Goal: Information Seeking & Learning: Check status

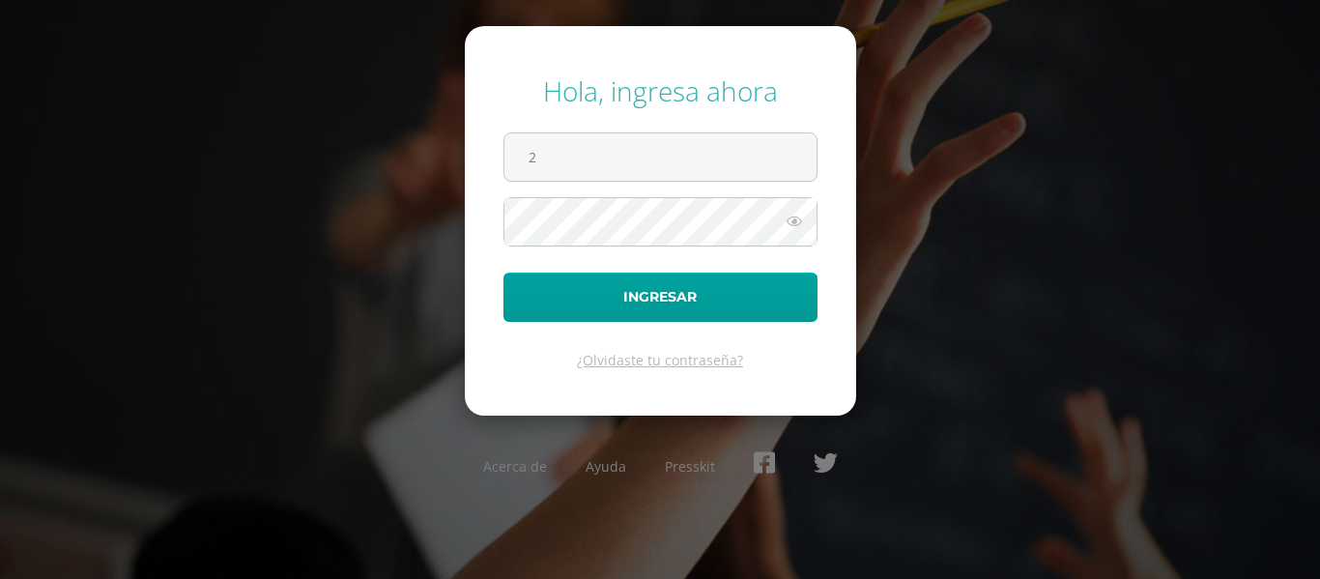
type input "2022026@maiagt.org"
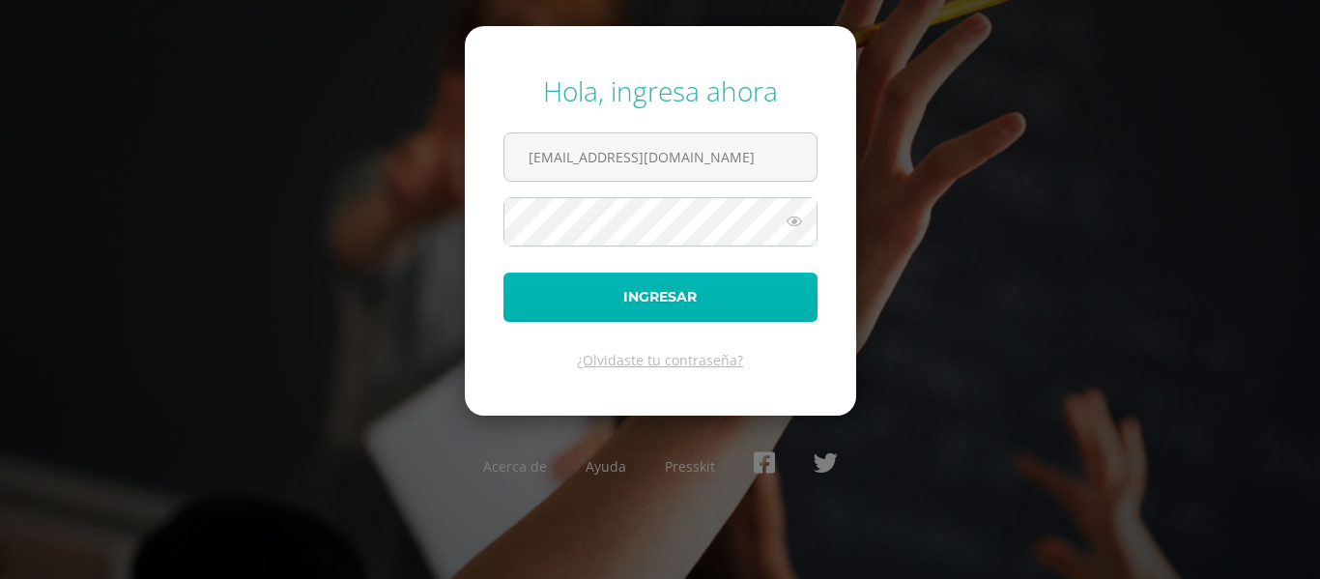
click at [591, 292] on button "Ingresar" at bounding box center [660, 296] width 314 height 49
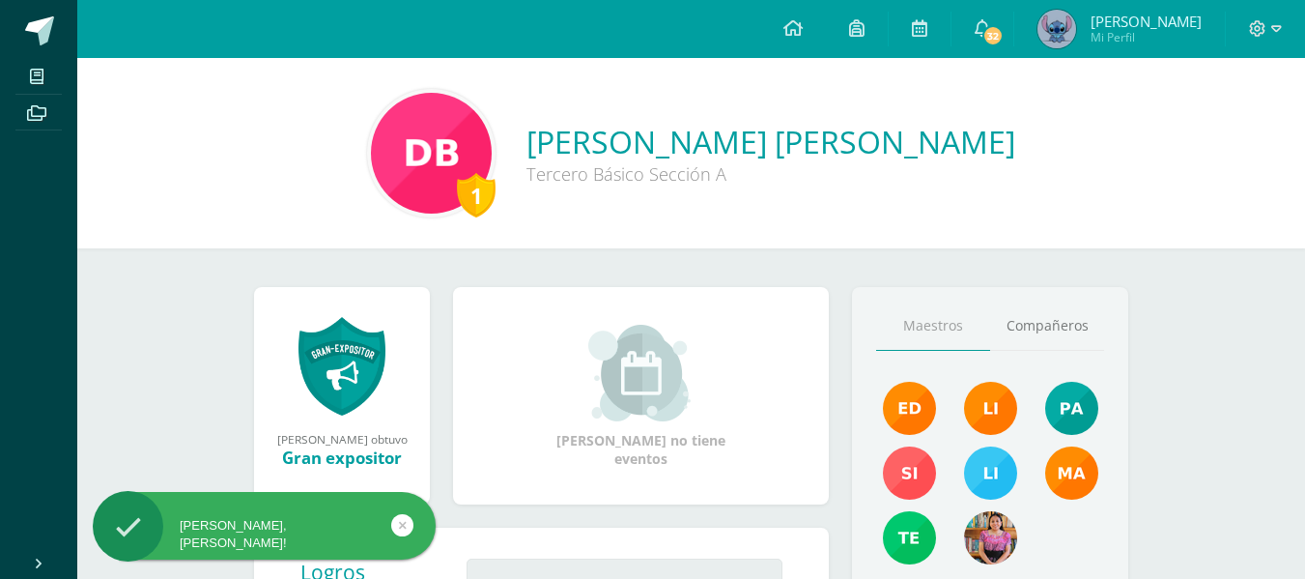
click at [1076, 27] on img at bounding box center [1057, 29] width 39 height 39
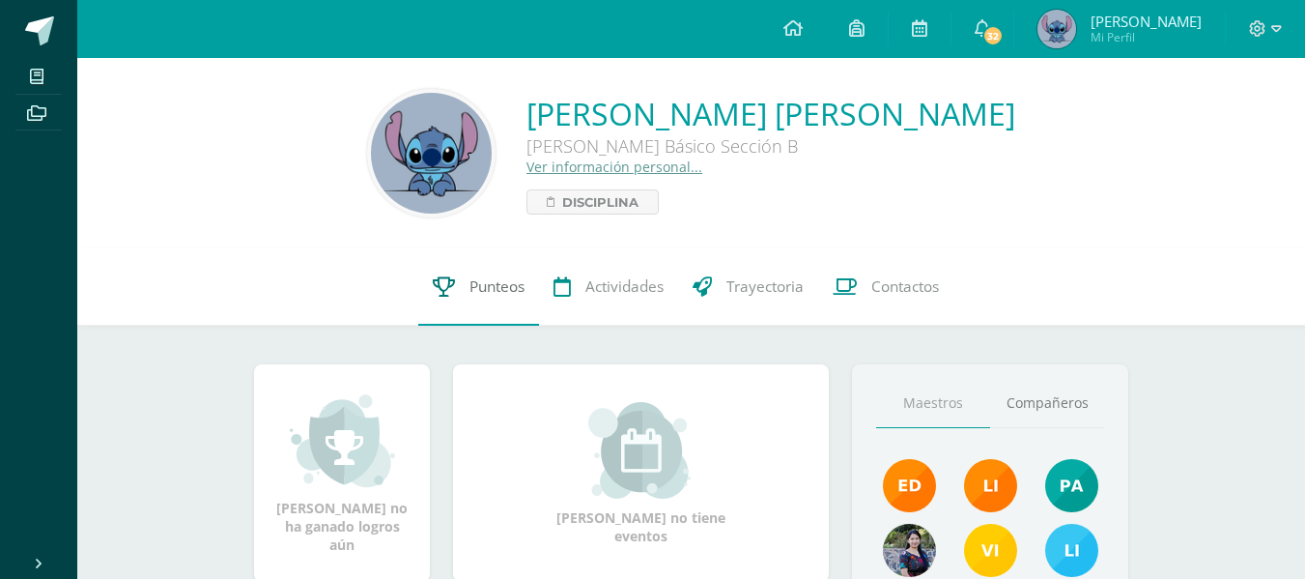
click at [453, 300] on link "Punteos" at bounding box center [478, 286] width 121 height 77
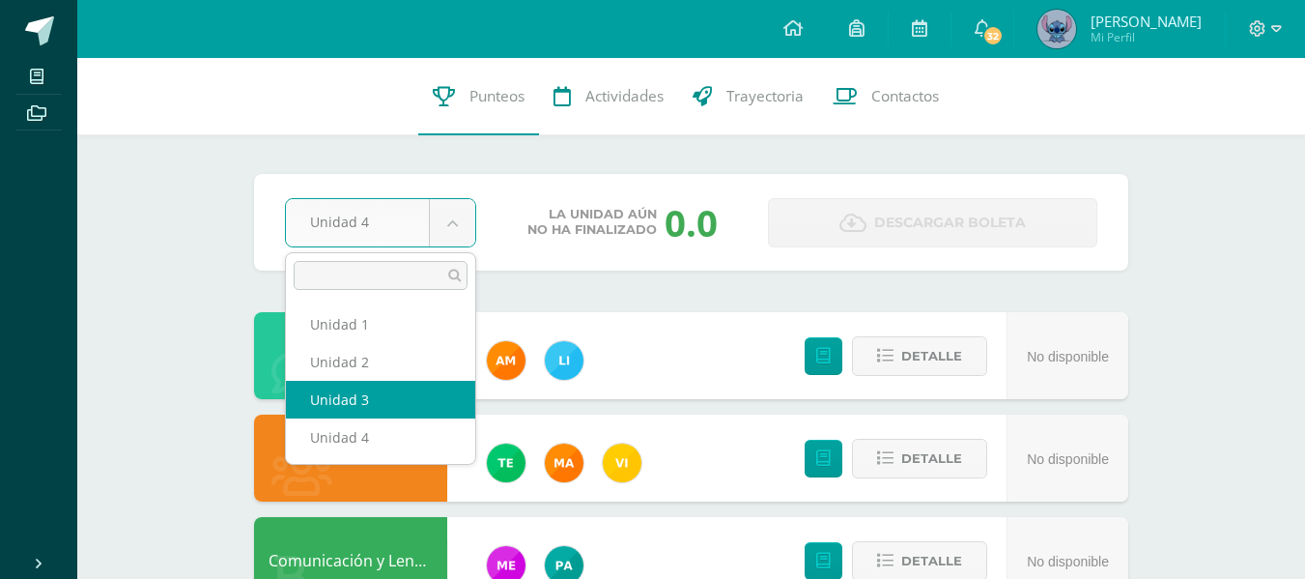
select select "Unidad 3"
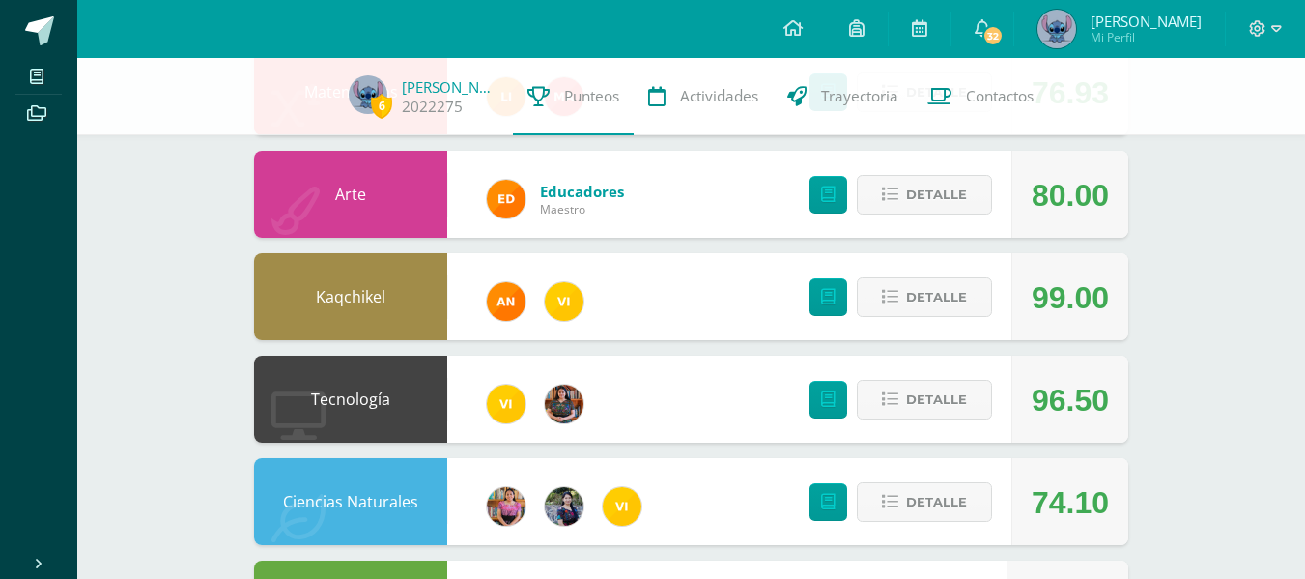
scroll to position [773, 0]
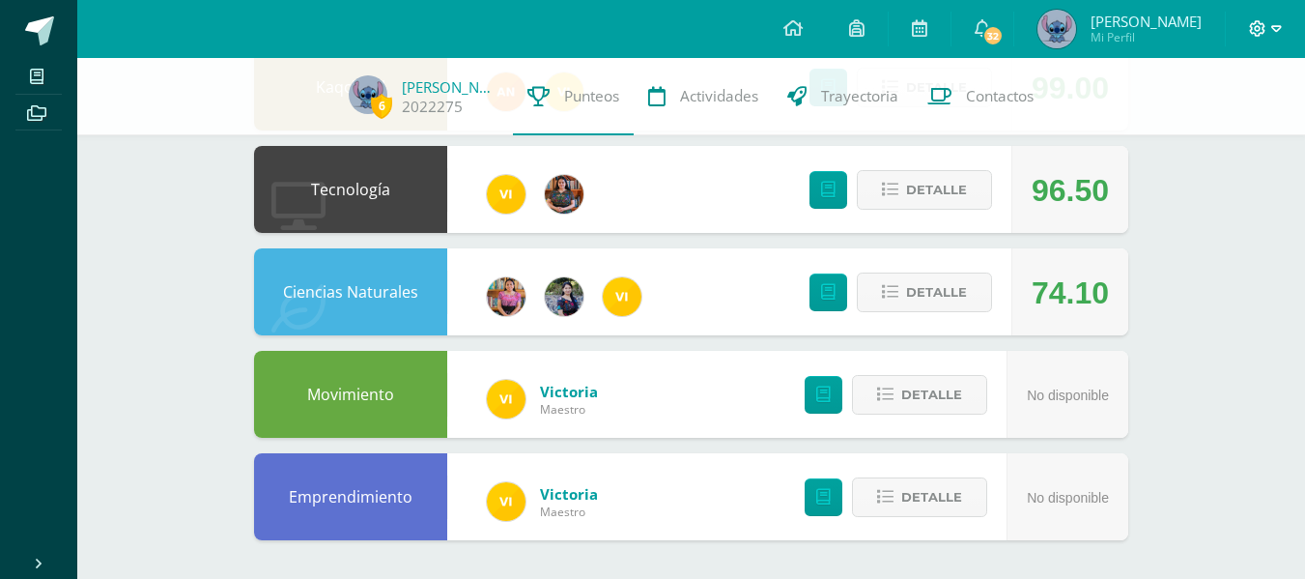
click at [1261, 35] on icon at bounding box center [1257, 28] width 17 height 17
click at [1160, 139] on link "Cerrar sesión" at bounding box center [1205, 131] width 153 height 28
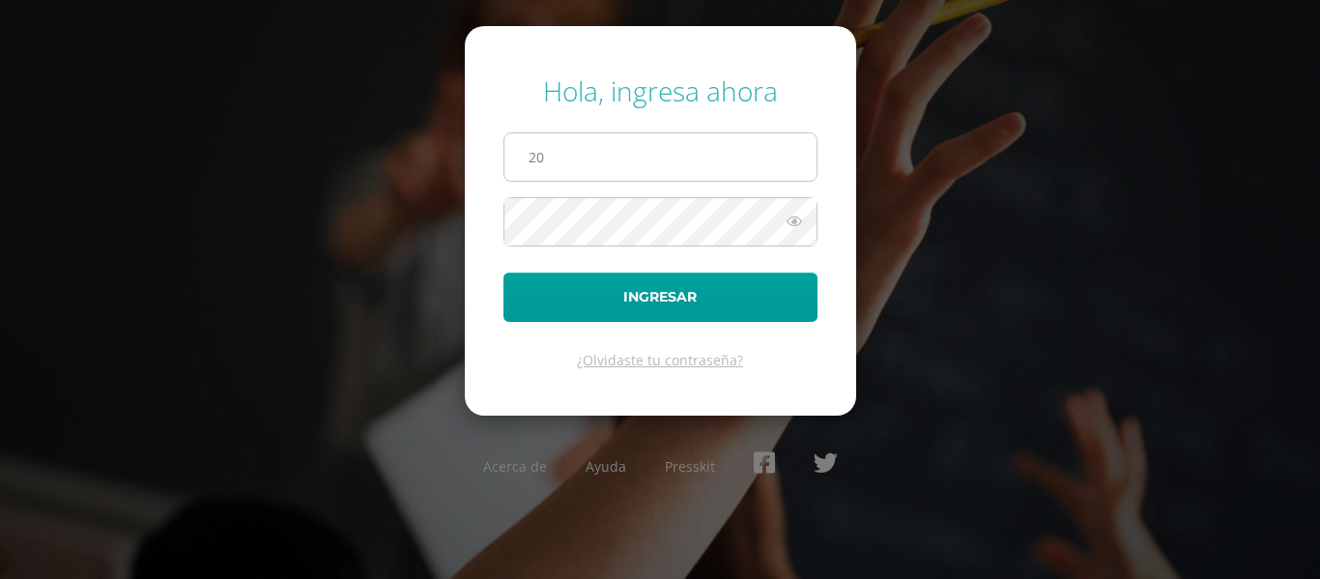
type input "2022005@maiagt.org"
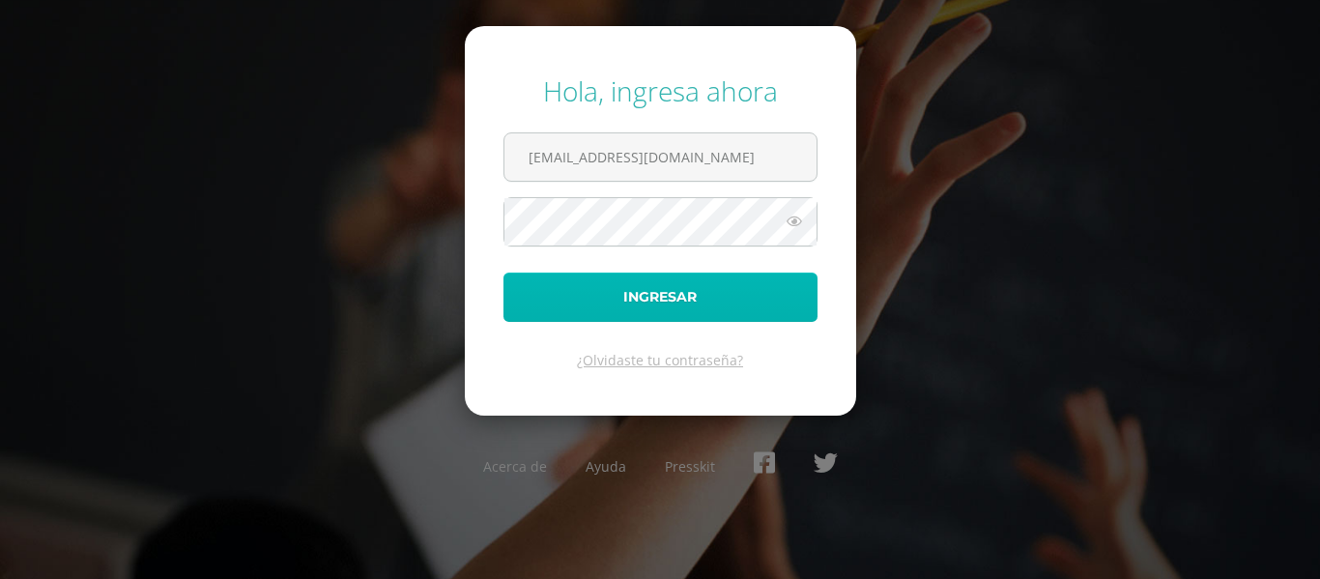
click at [529, 311] on button "Ingresar" at bounding box center [660, 296] width 314 height 49
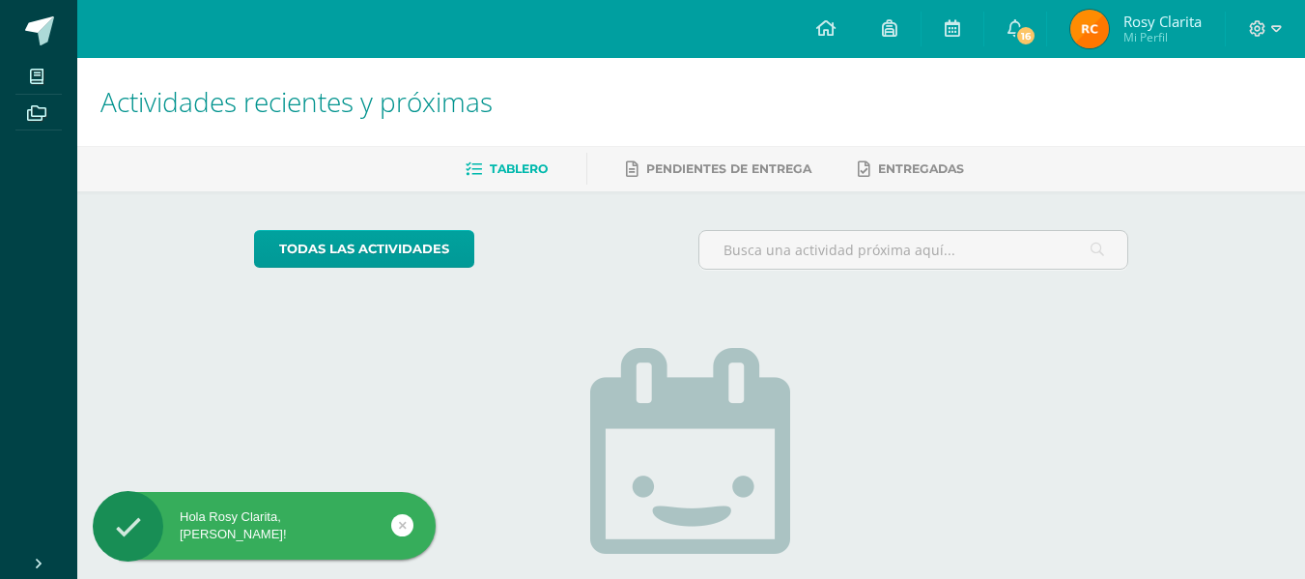
click at [1096, 39] on img at bounding box center [1090, 29] width 39 height 39
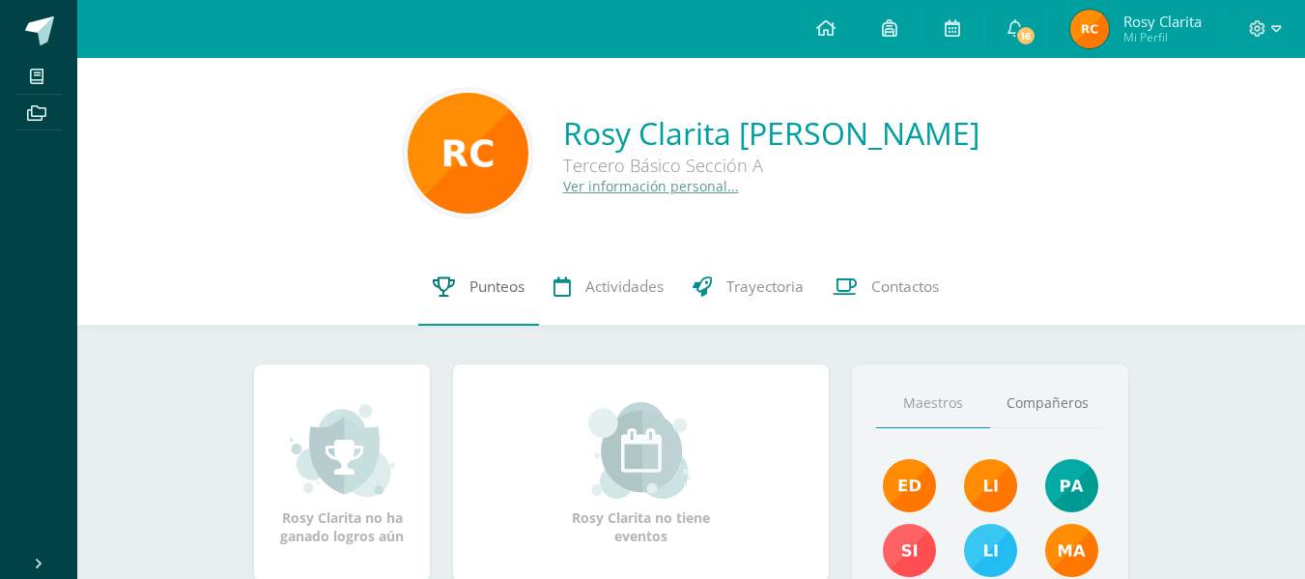
click at [464, 288] on link "Punteos" at bounding box center [478, 286] width 121 height 77
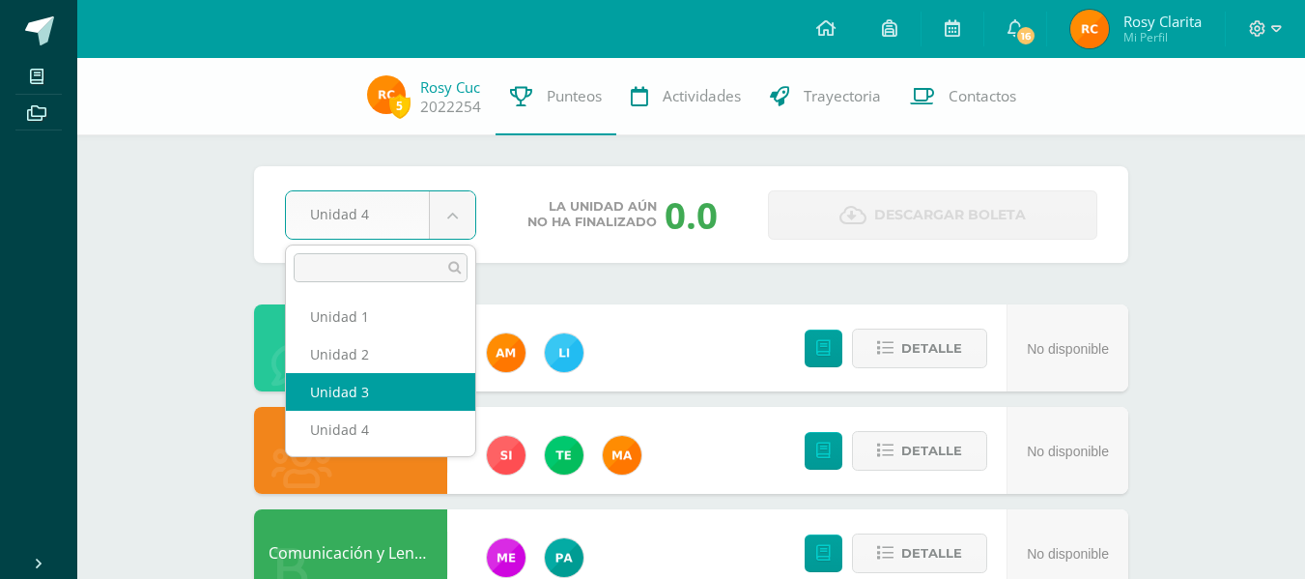
select select "Unidad 3"
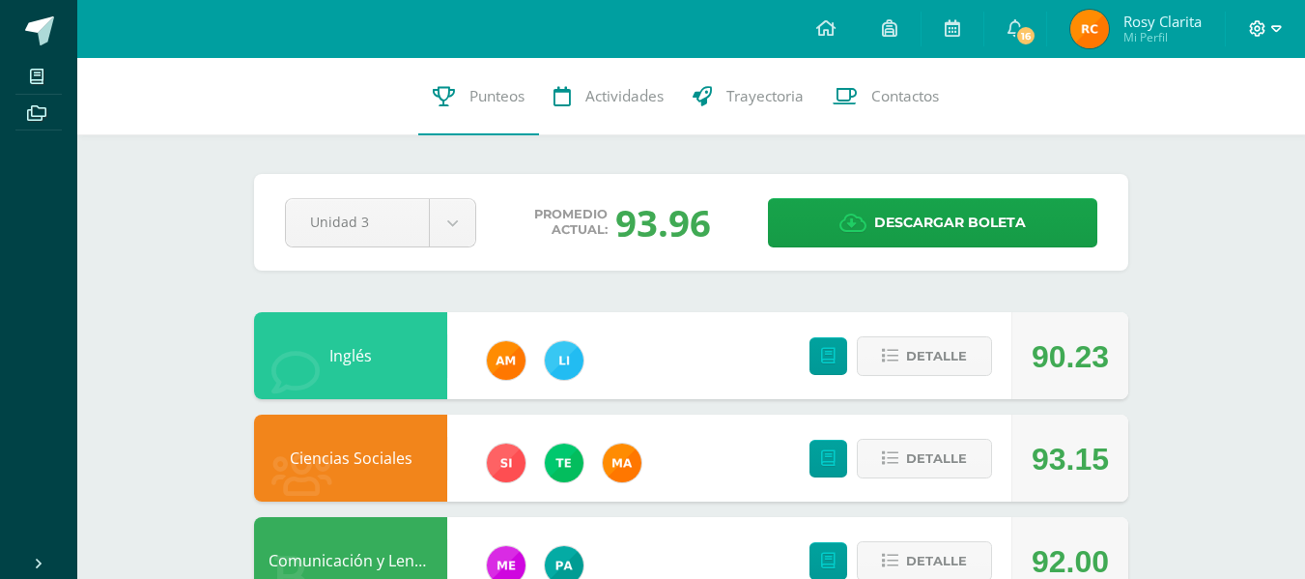
click at [1272, 32] on icon at bounding box center [1277, 28] width 11 height 17
click at [1188, 137] on span "Cerrar sesión" at bounding box center [1215, 131] width 87 height 18
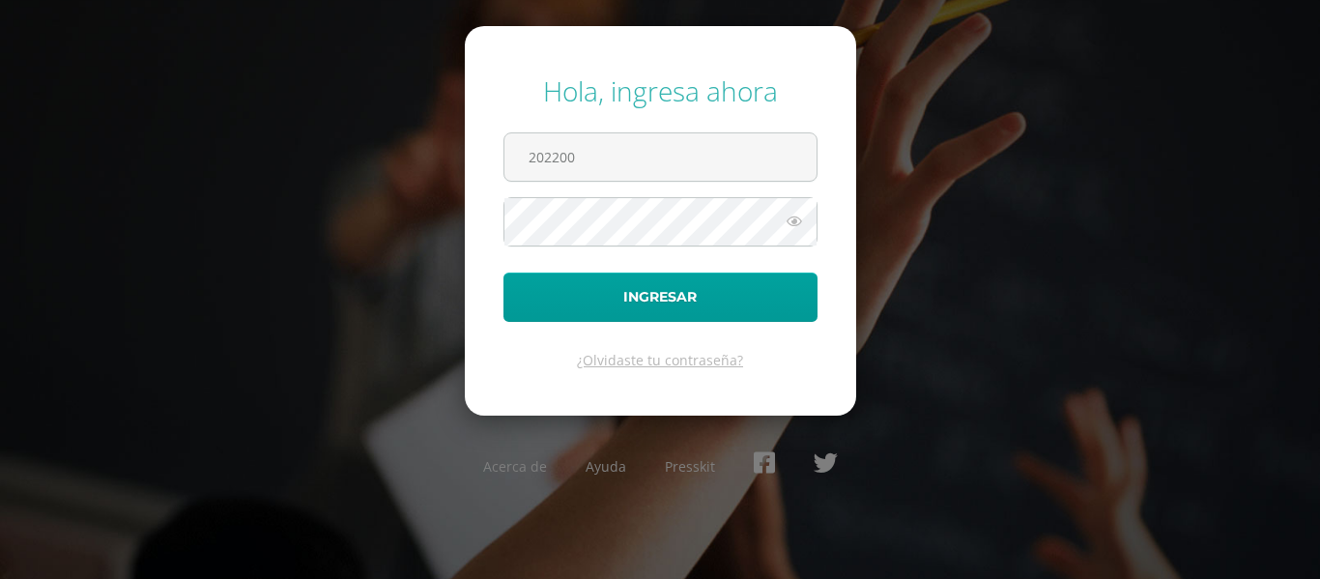
type input "2022007@maiagt.org"
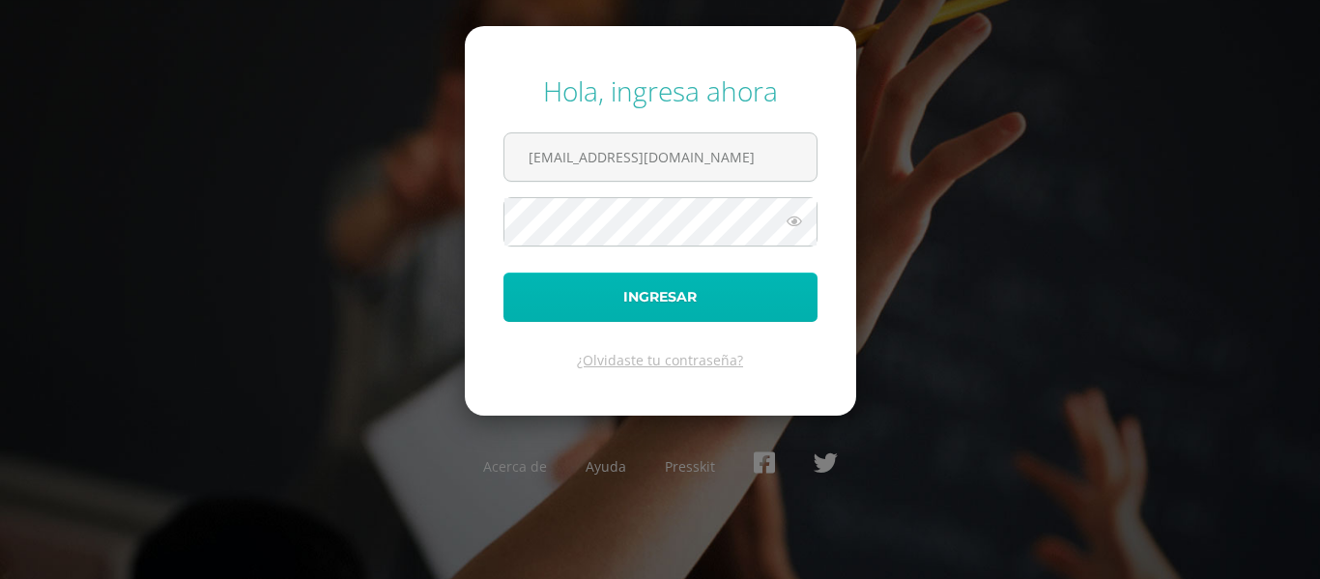
click at [600, 289] on button "Ingresar" at bounding box center [660, 296] width 314 height 49
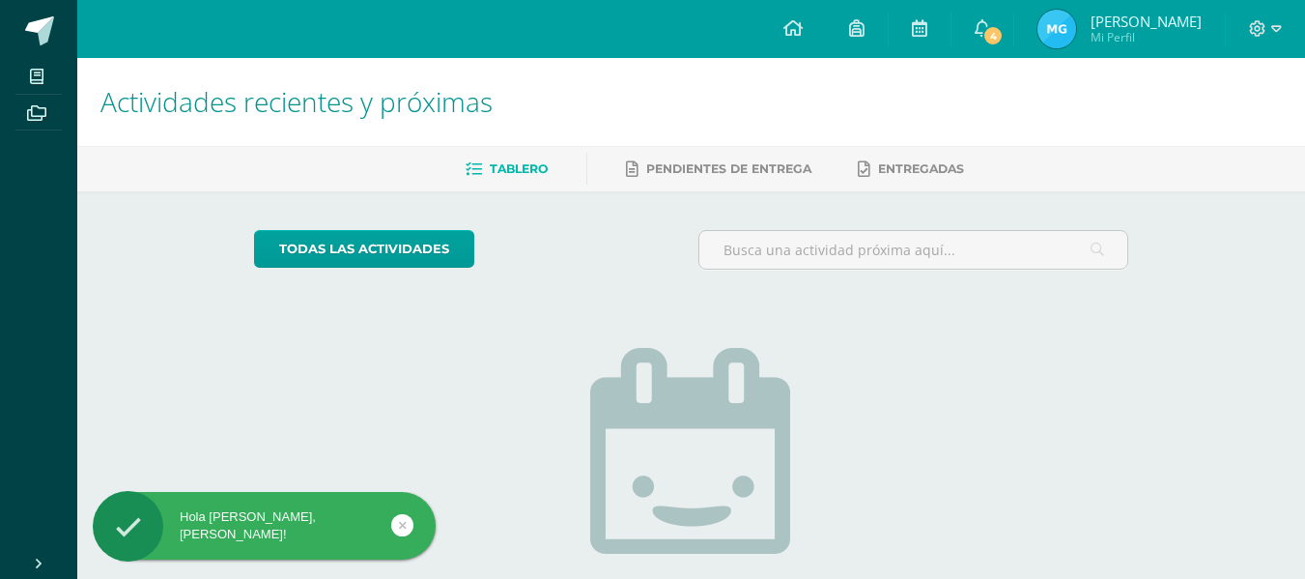
click at [1076, 36] on img at bounding box center [1057, 29] width 39 height 39
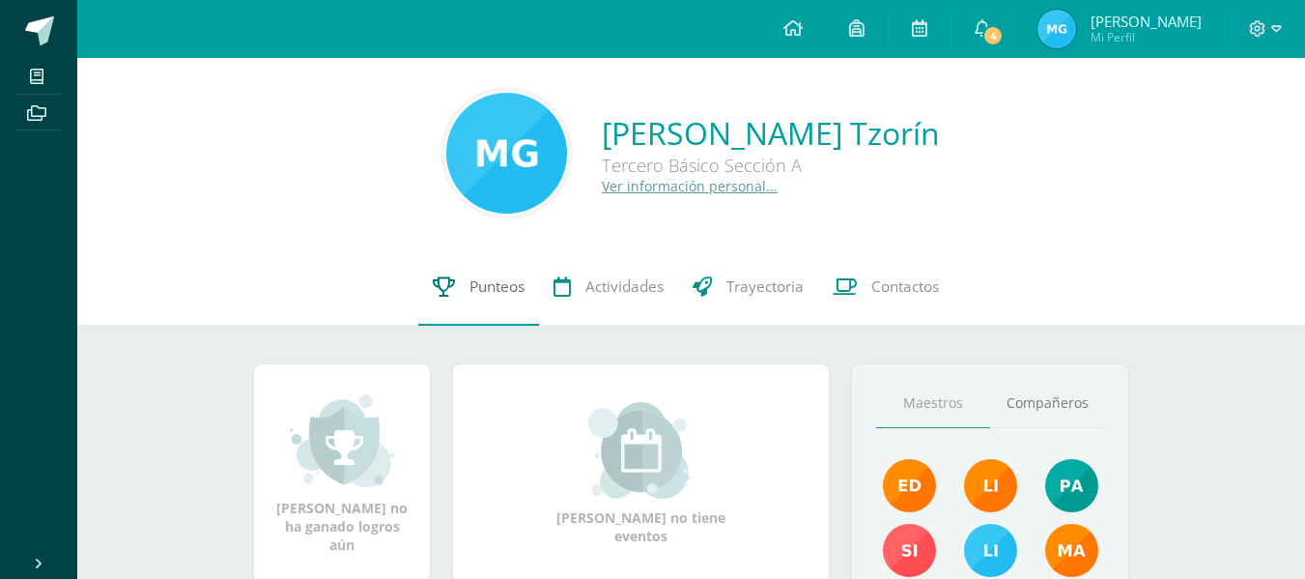
click at [438, 297] on link "Punteos" at bounding box center [478, 286] width 121 height 77
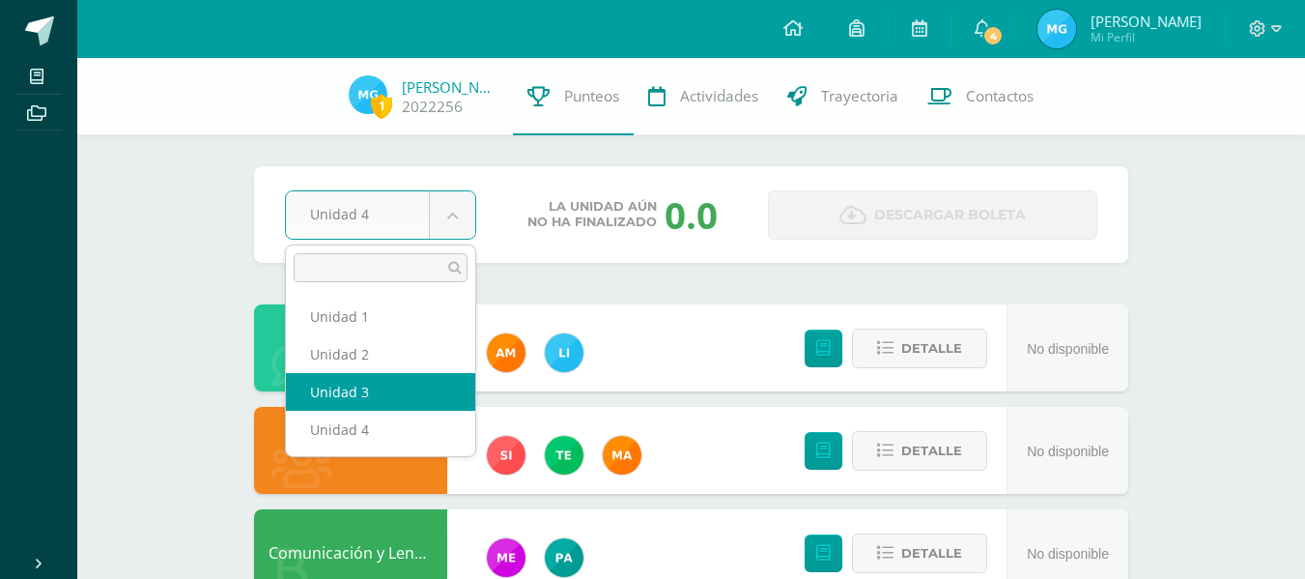
select select "Unidad 3"
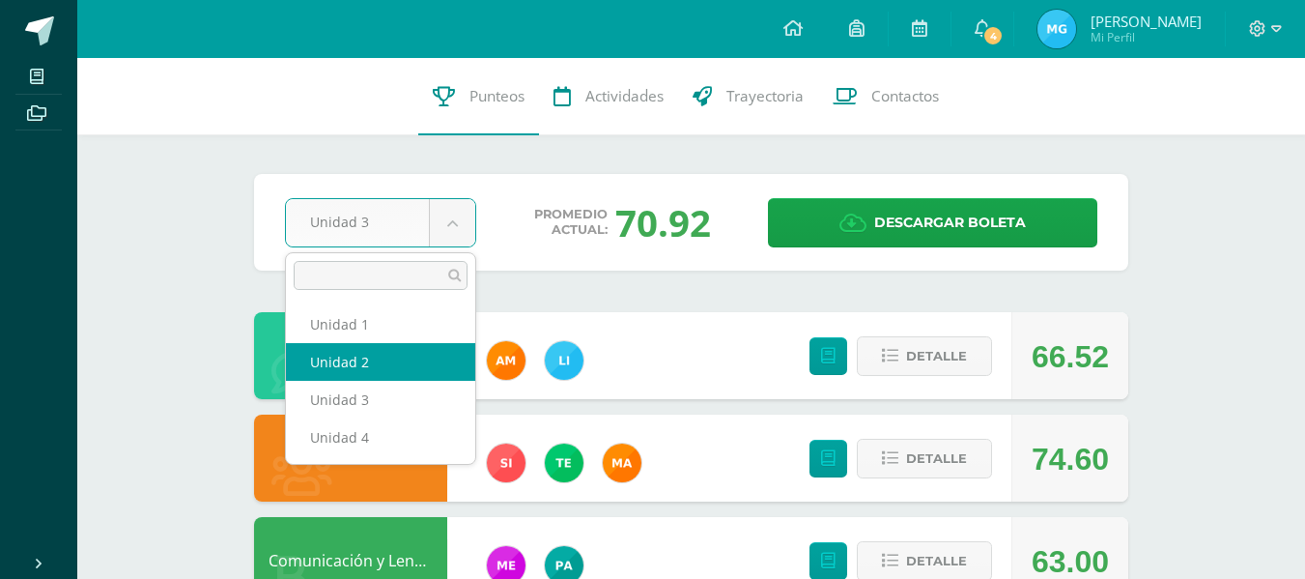
select select "Unidad 2"
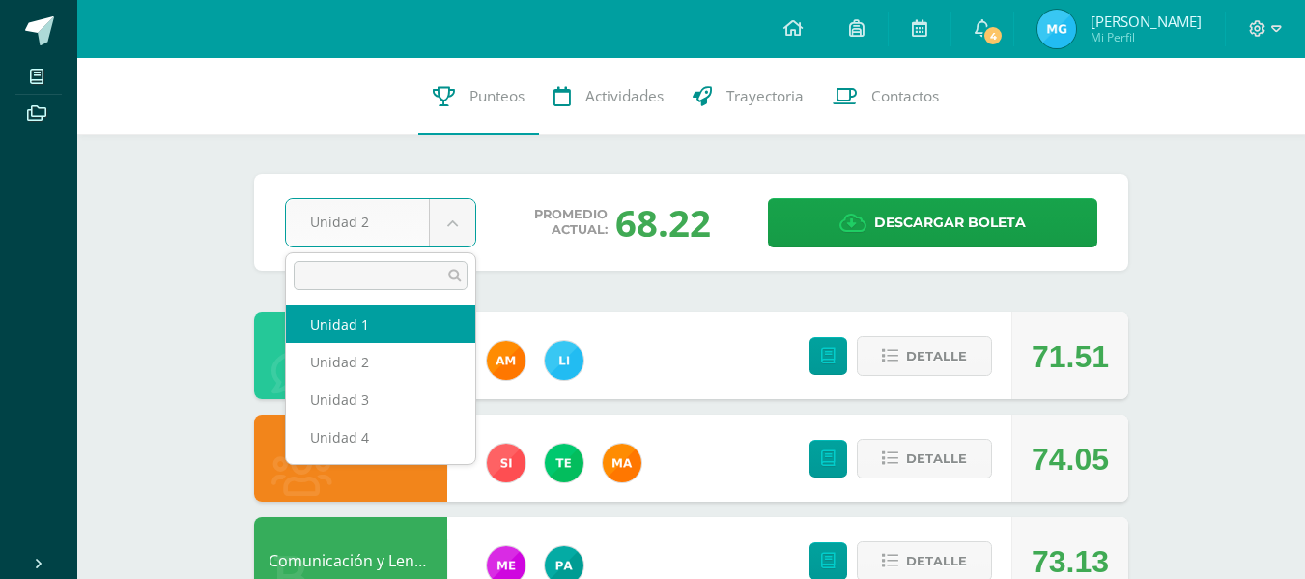
select select "Unidad 1"
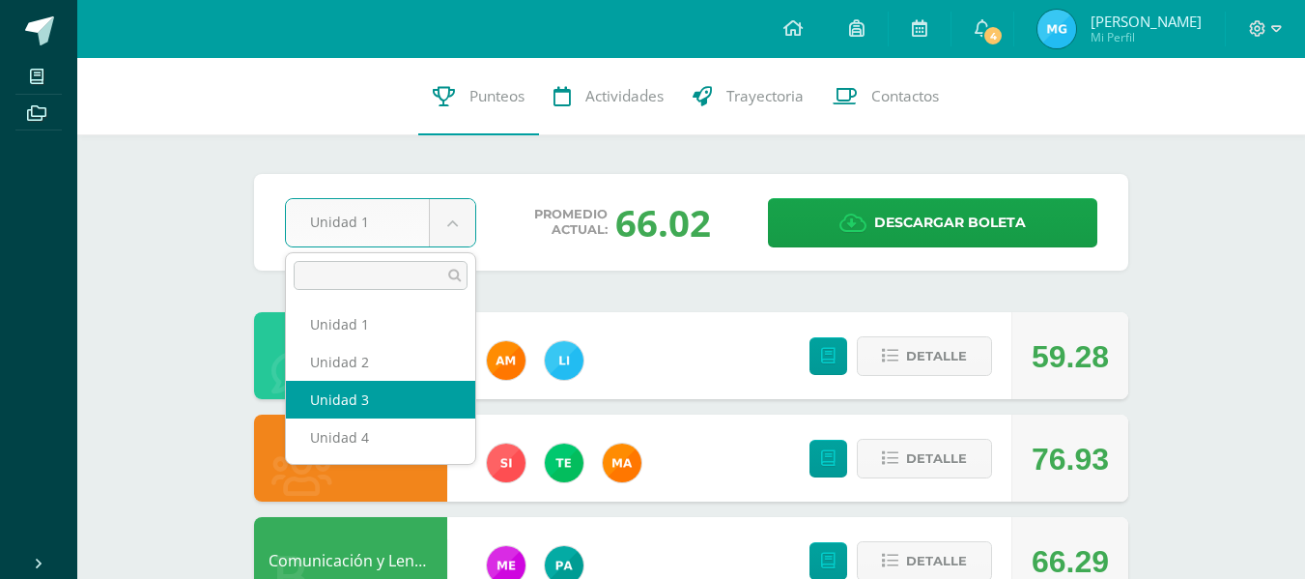
select select "Unidad 3"
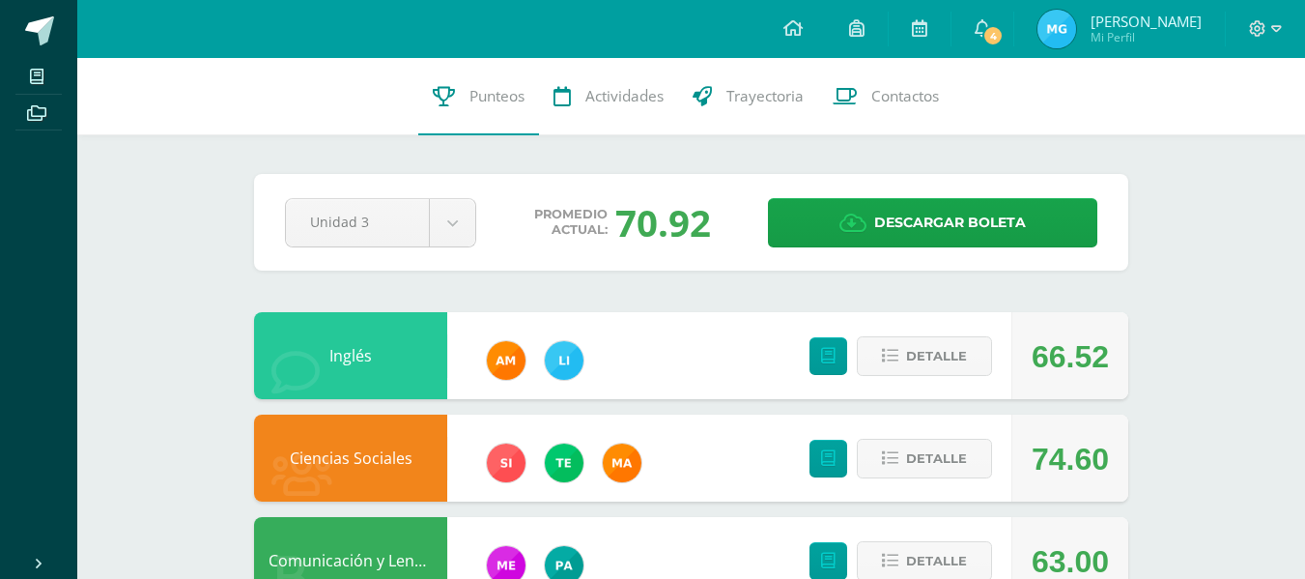
click at [1285, 28] on div at bounding box center [1265, 29] width 79 height 58
click at [1260, 35] on icon at bounding box center [1258, 28] width 16 height 16
click at [1170, 138] on link "Cerrar sesión" at bounding box center [1205, 131] width 153 height 28
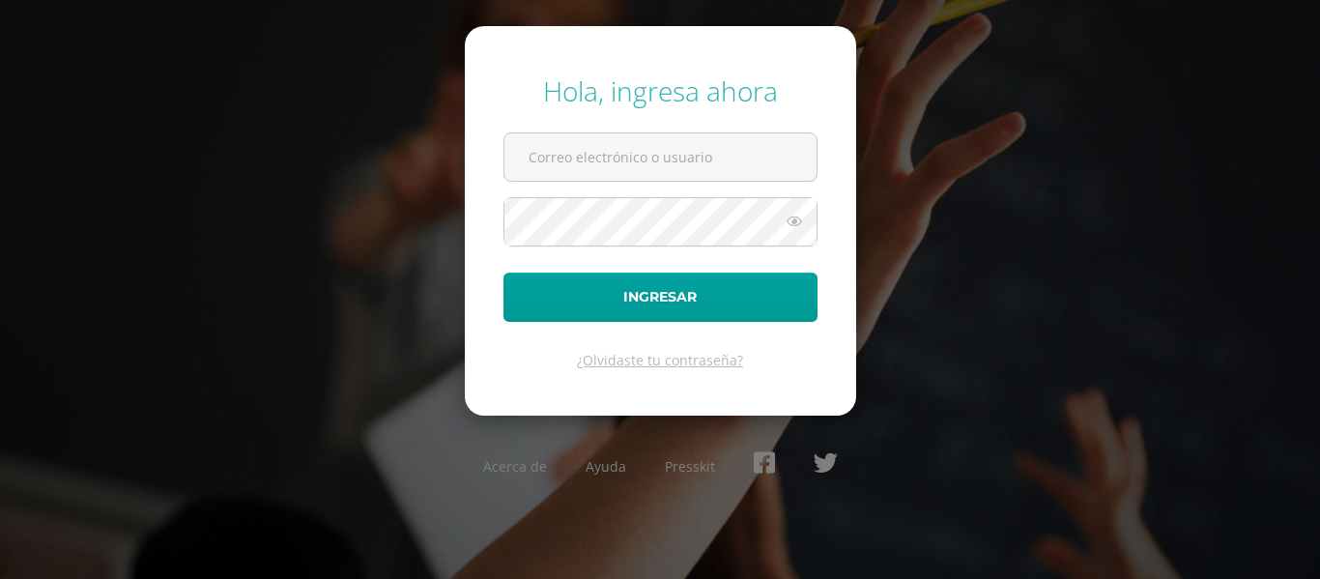
click at [121, 183] on div "Hola, ingresa ahora Ingresar ¿Olvidaste tu contraseña? Acerca de Ayuda Presskit" at bounding box center [660, 289] width 1246 height 464
